Goal: Information Seeking & Learning: Learn about a topic

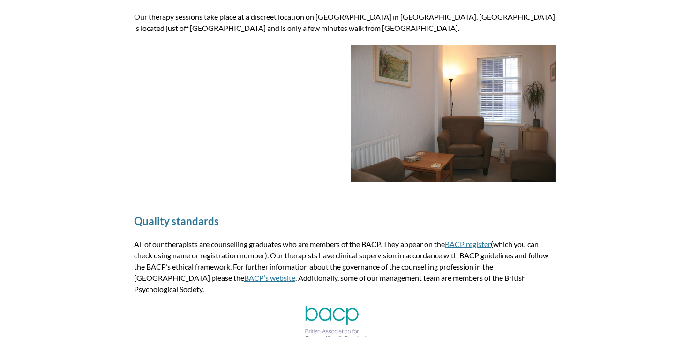
scroll to position [1232, 0]
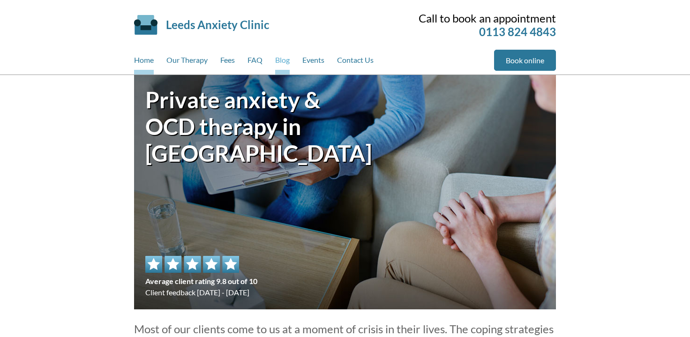
click at [286, 57] on link "Blog" at bounding box center [282, 62] width 15 height 25
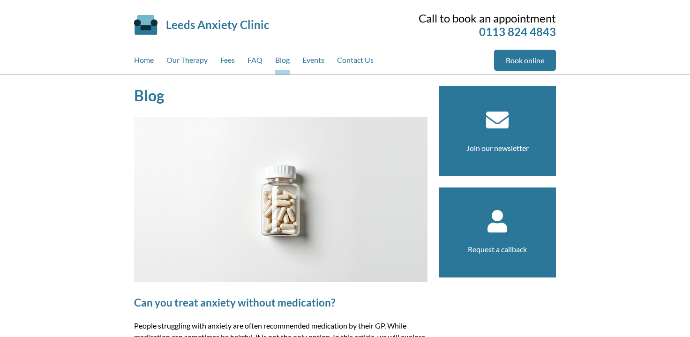
click at [275, 222] on img at bounding box center [280, 199] width 293 height 165
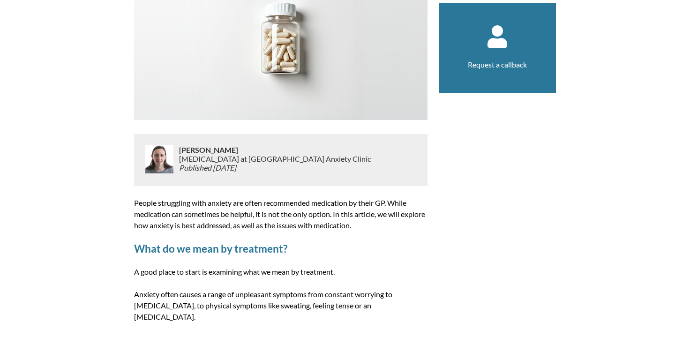
scroll to position [236, 0]
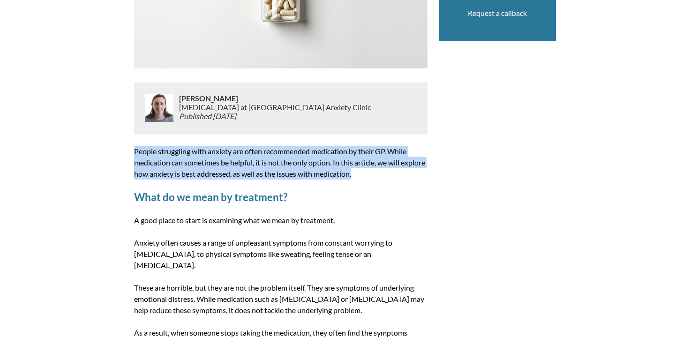
drag, startPoint x: 387, startPoint y: 172, endPoint x: 124, endPoint y: 152, distance: 263.2
copy p "People struggling with anxiety are often recommended medication by their GP. Wh…"
